Goal: Find specific page/section: Find specific page/section

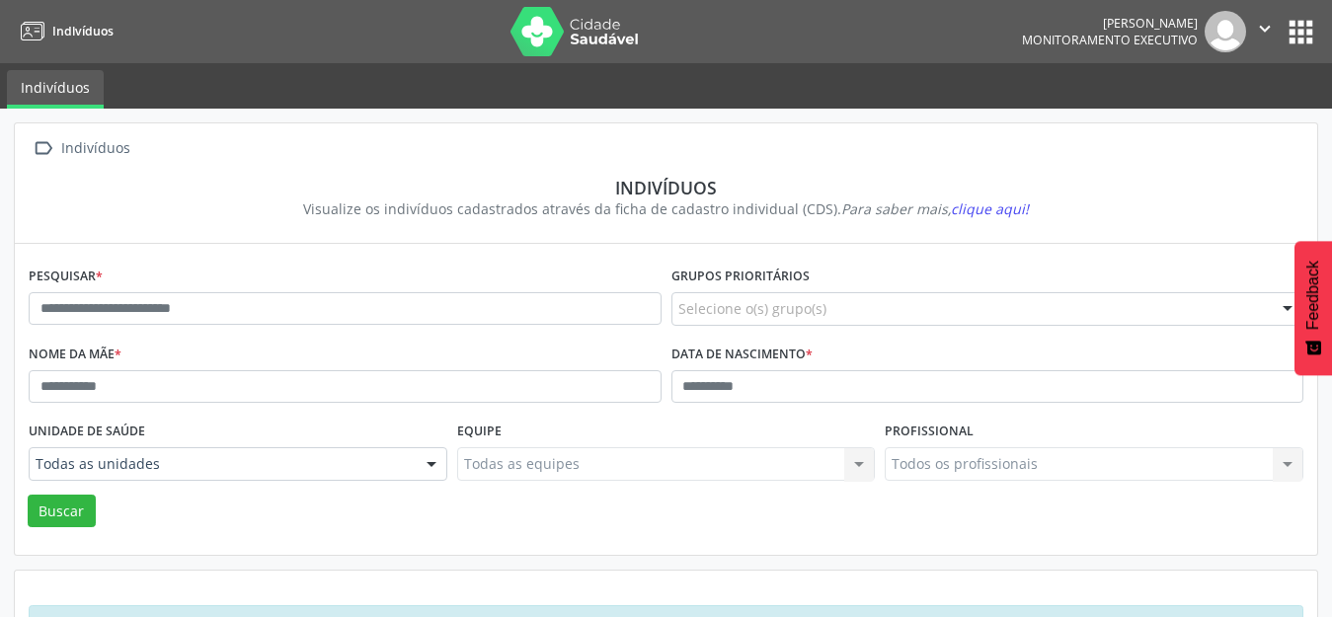
click at [1314, 30] on button "apps" at bounding box center [1301, 32] width 35 height 35
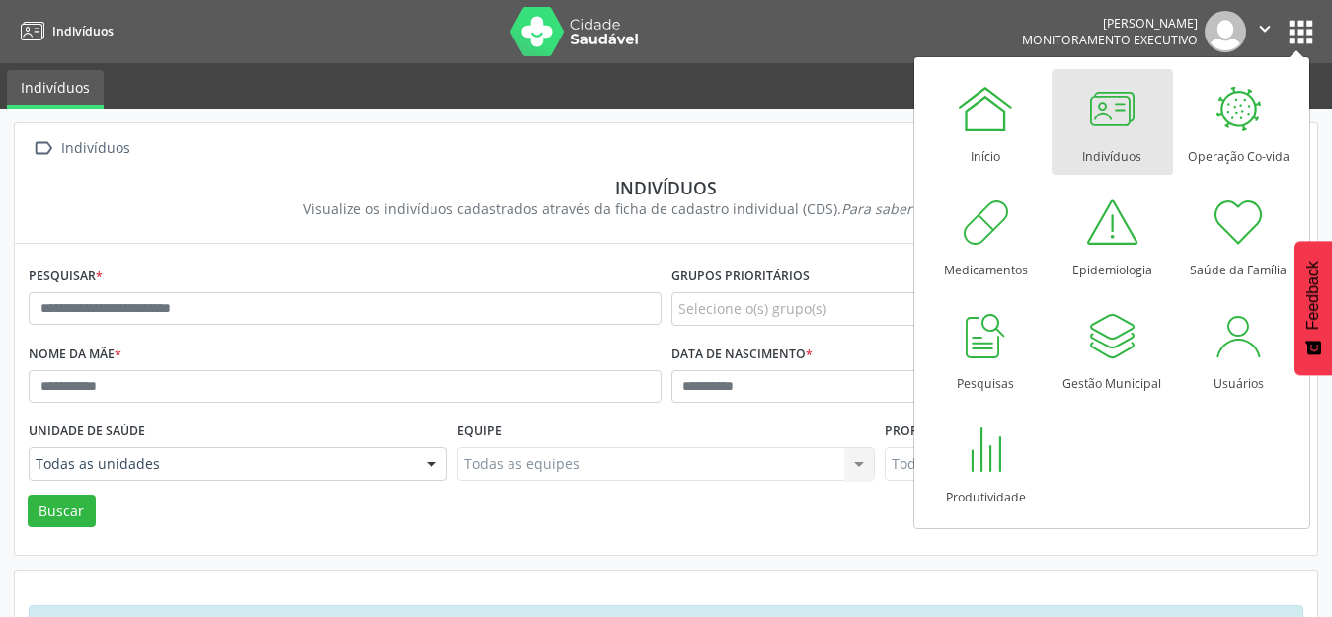
click at [1102, 111] on div at bounding box center [1111, 108] width 59 height 59
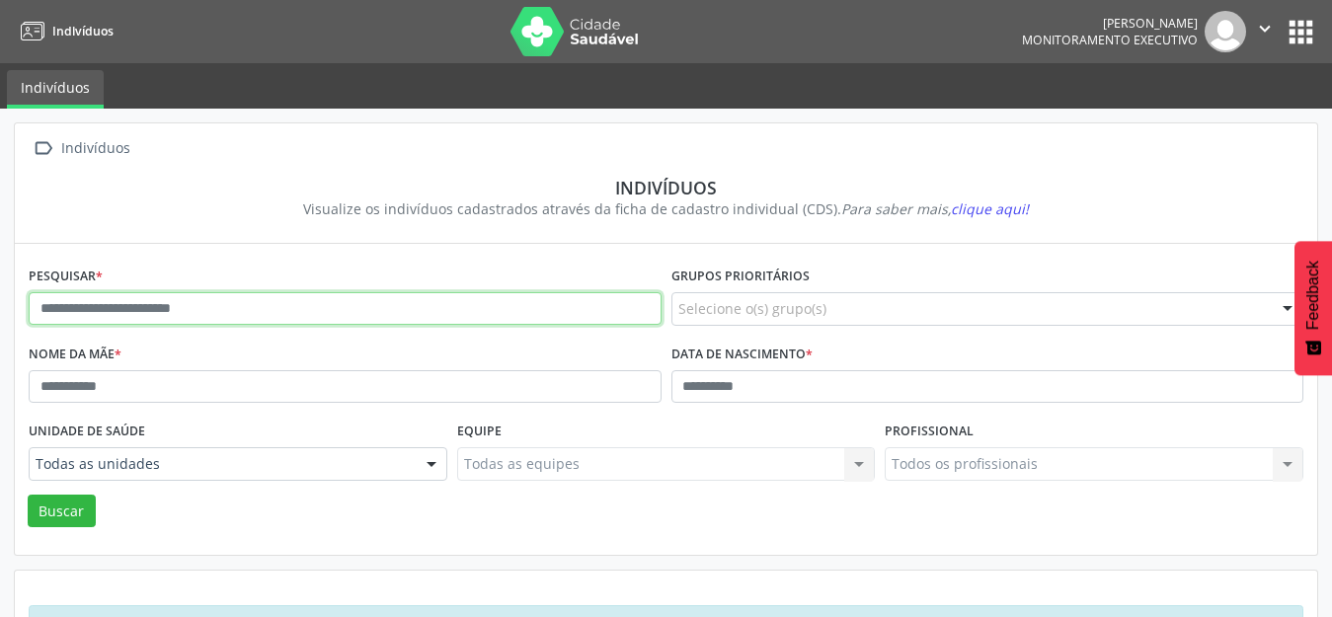
click at [182, 305] on input "text" at bounding box center [345, 309] width 633 height 34
type input "**********"
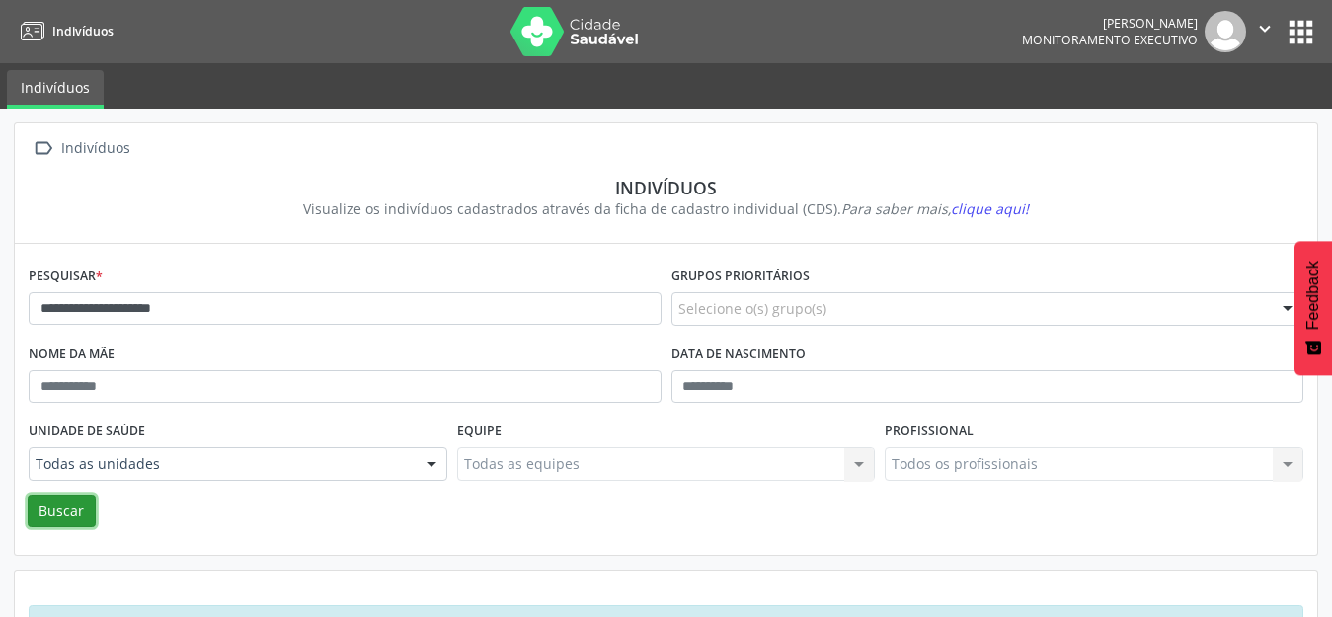
click at [68, 502] on button "Buscar" at bounding box center [62, 512] width 68 height 34
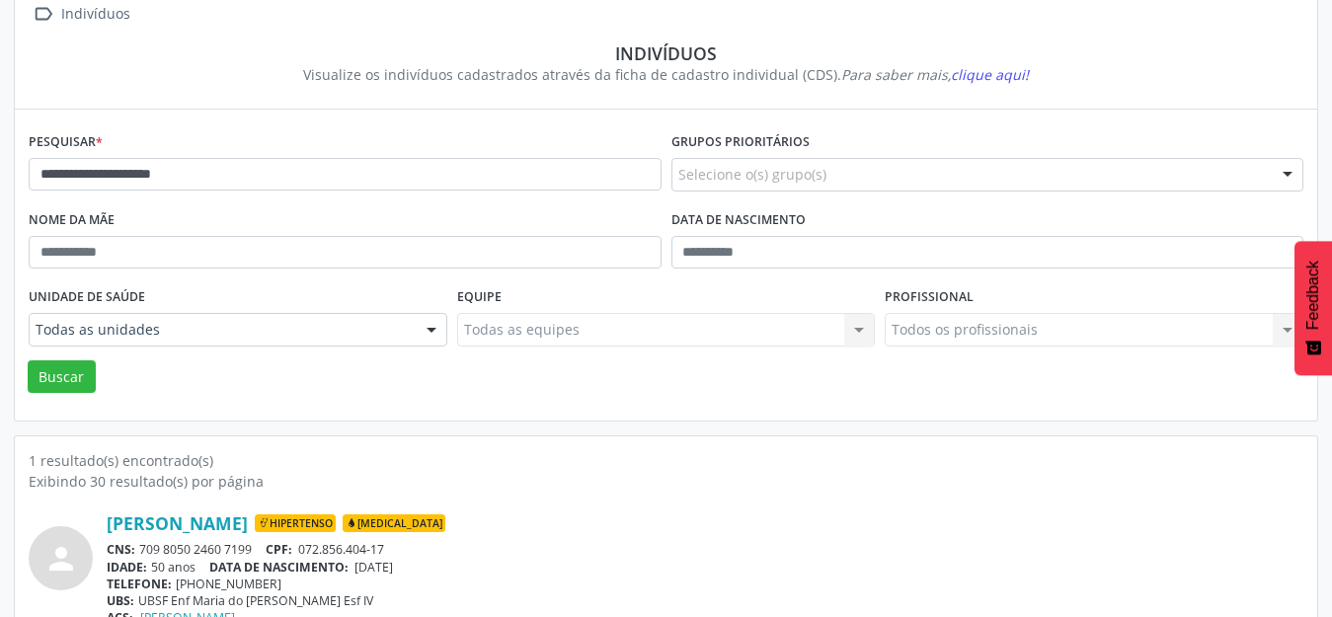
scroll to position [189, 0]
